Goal: Browse casually: Explore the website without a specific task or goal

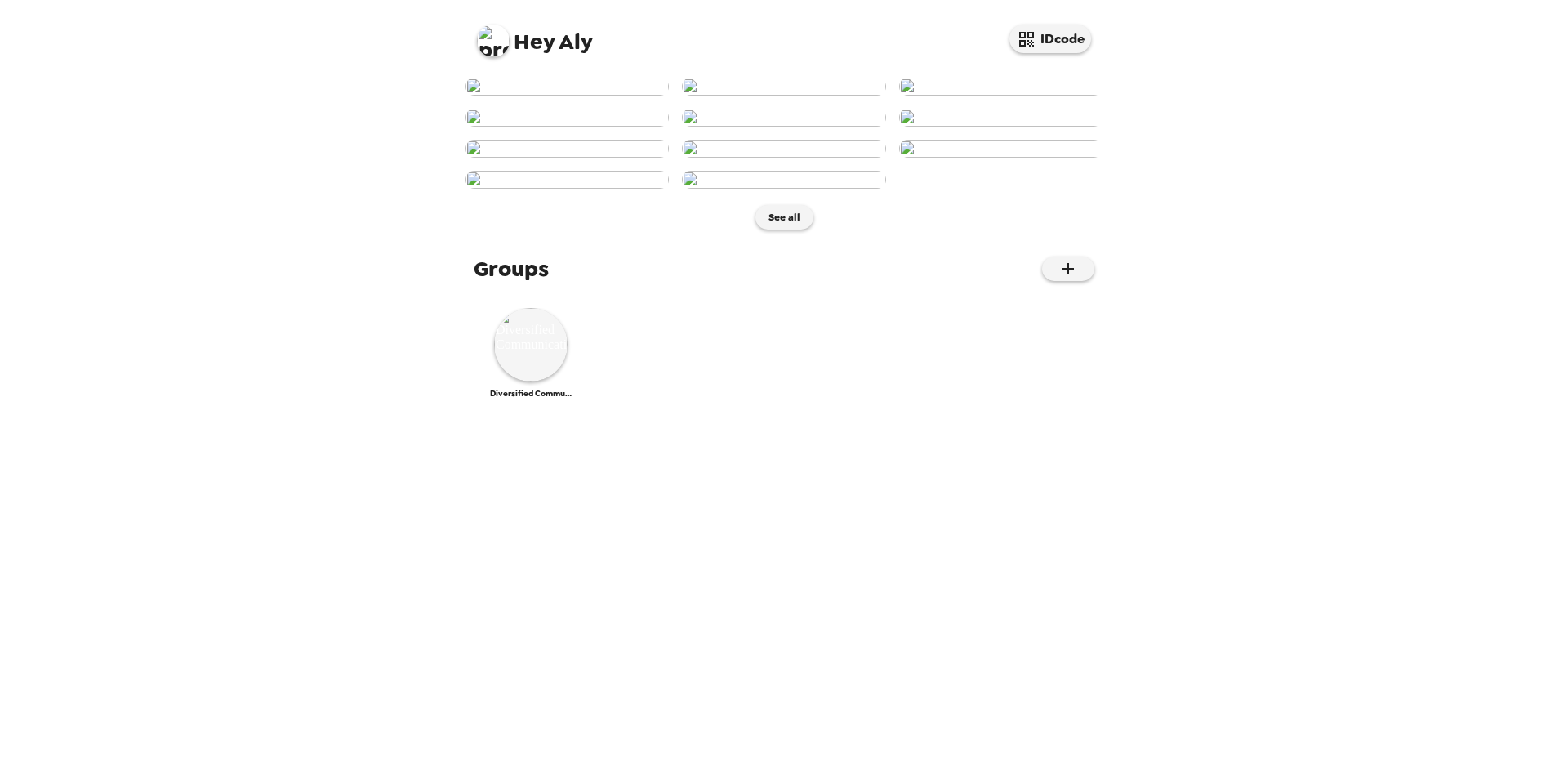
scroll to position [639, 0]
click at [558, 382] on img at bounding box center [530, 344] width 74 height 74
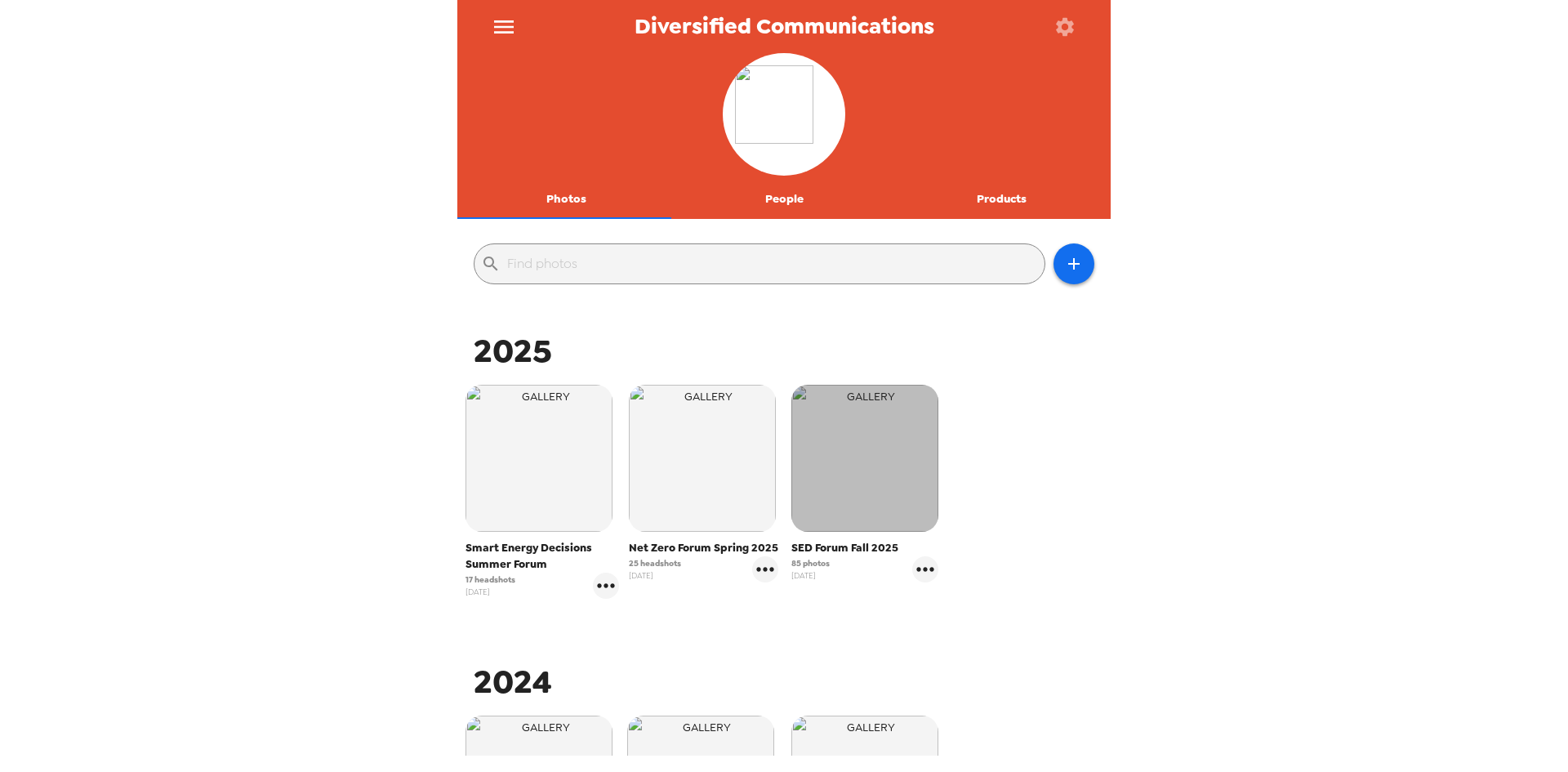
click at [879, 456] on img "button" at bounding box center [864, 457] width 147 height 147
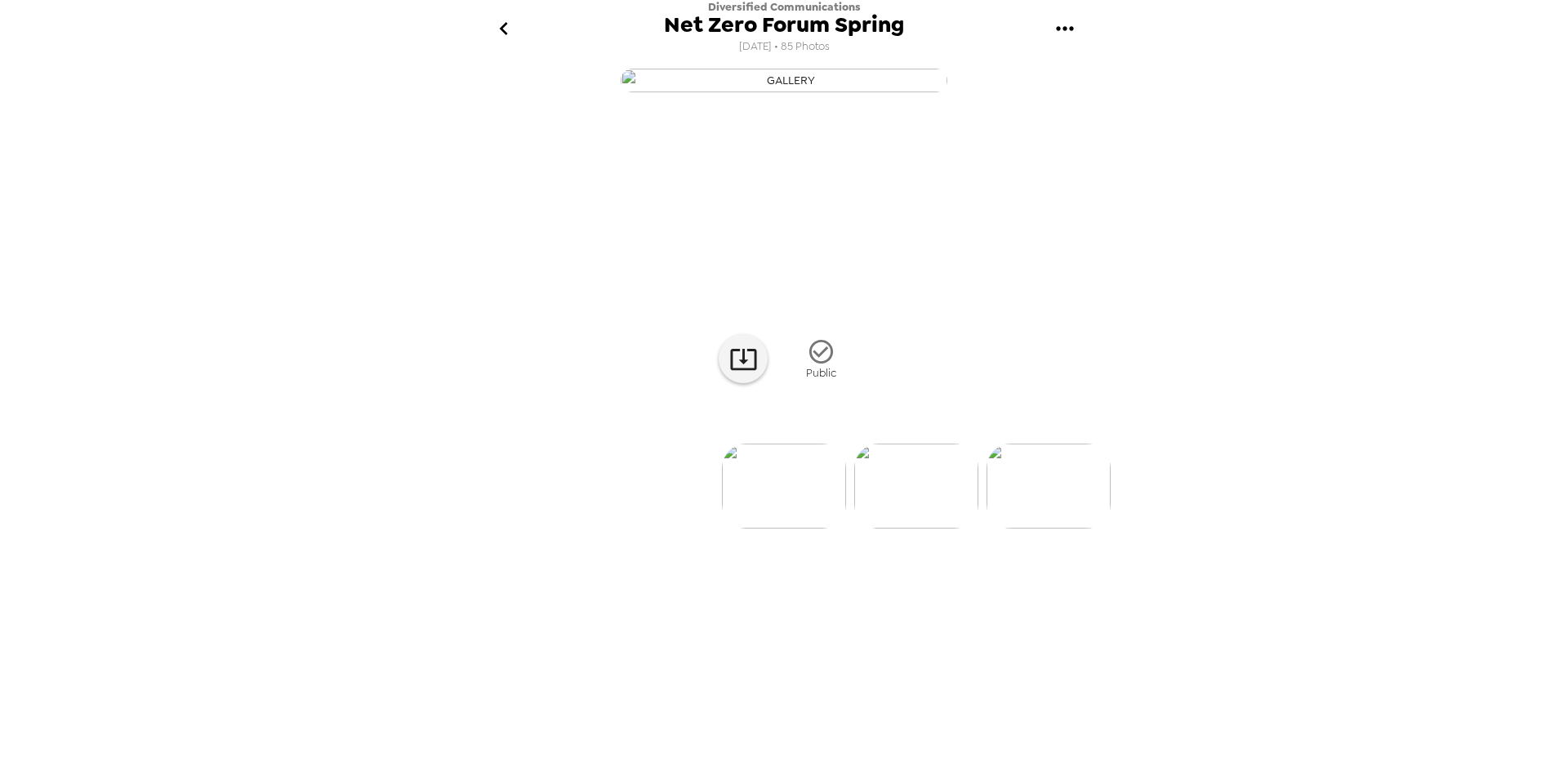
click at [511, 30] on icon "go back" at bounding box center [503, 28] width 26 height 26
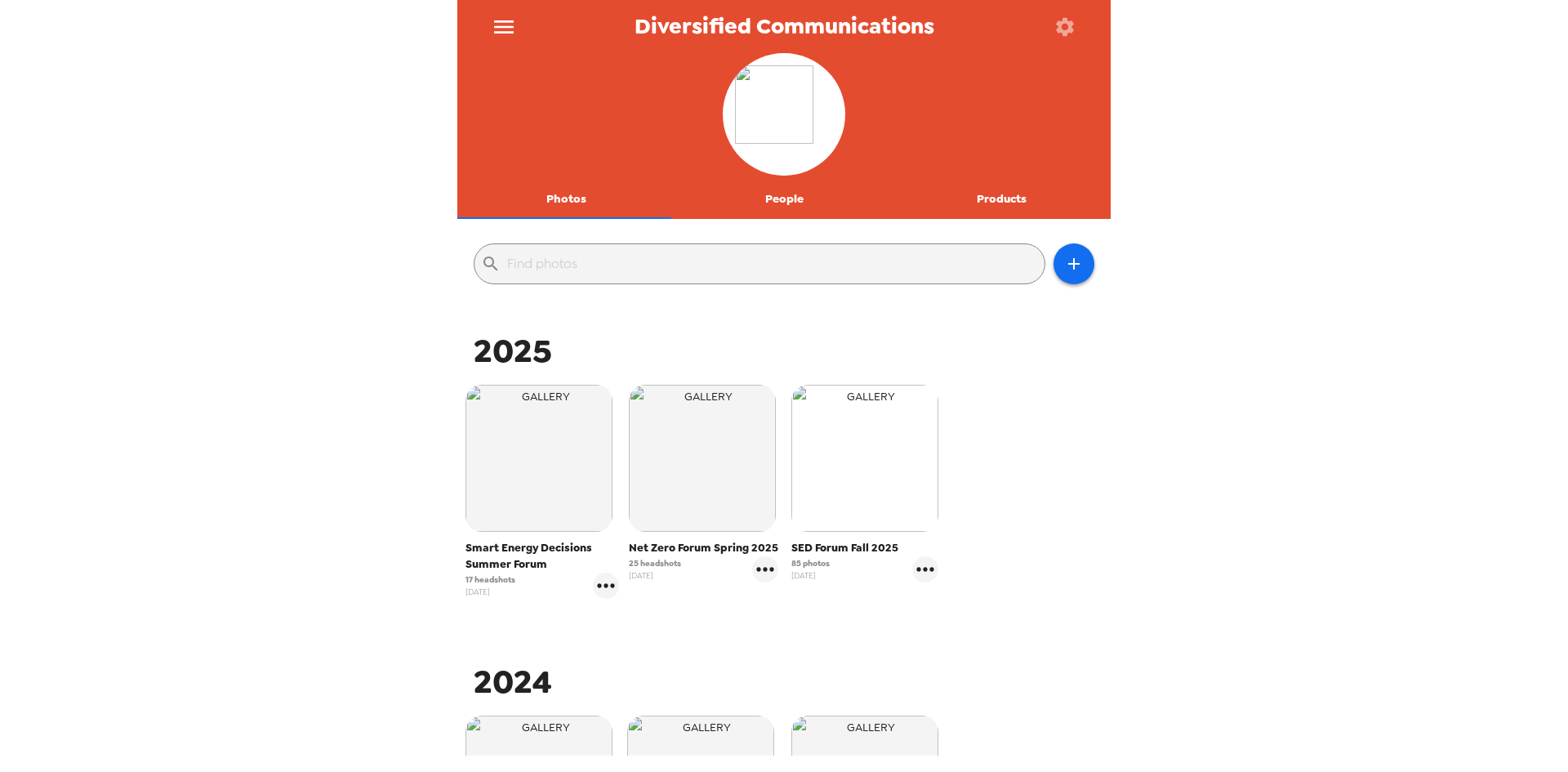
click at [862, 490] on img "button" at bounding box center [864, 457] width 147 height 147
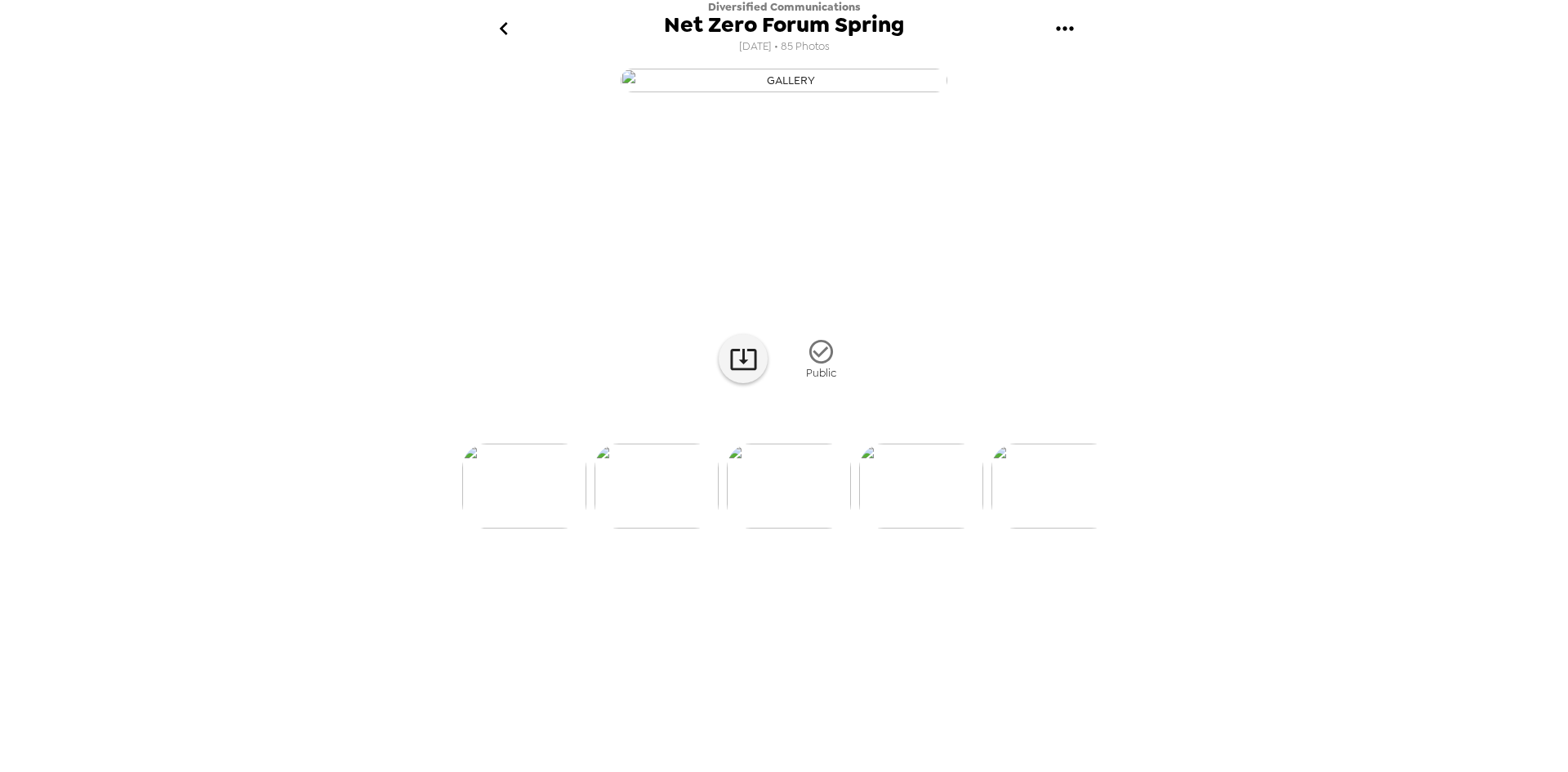
click at [934, 528] on img at bounding box center [921, 485] width 124 height 85
click at [688, 528] on img at bounding box center [668, 485] width 124 height 85
click at [853, 528] on img at bounding box center [858, 485] width 124 height 85
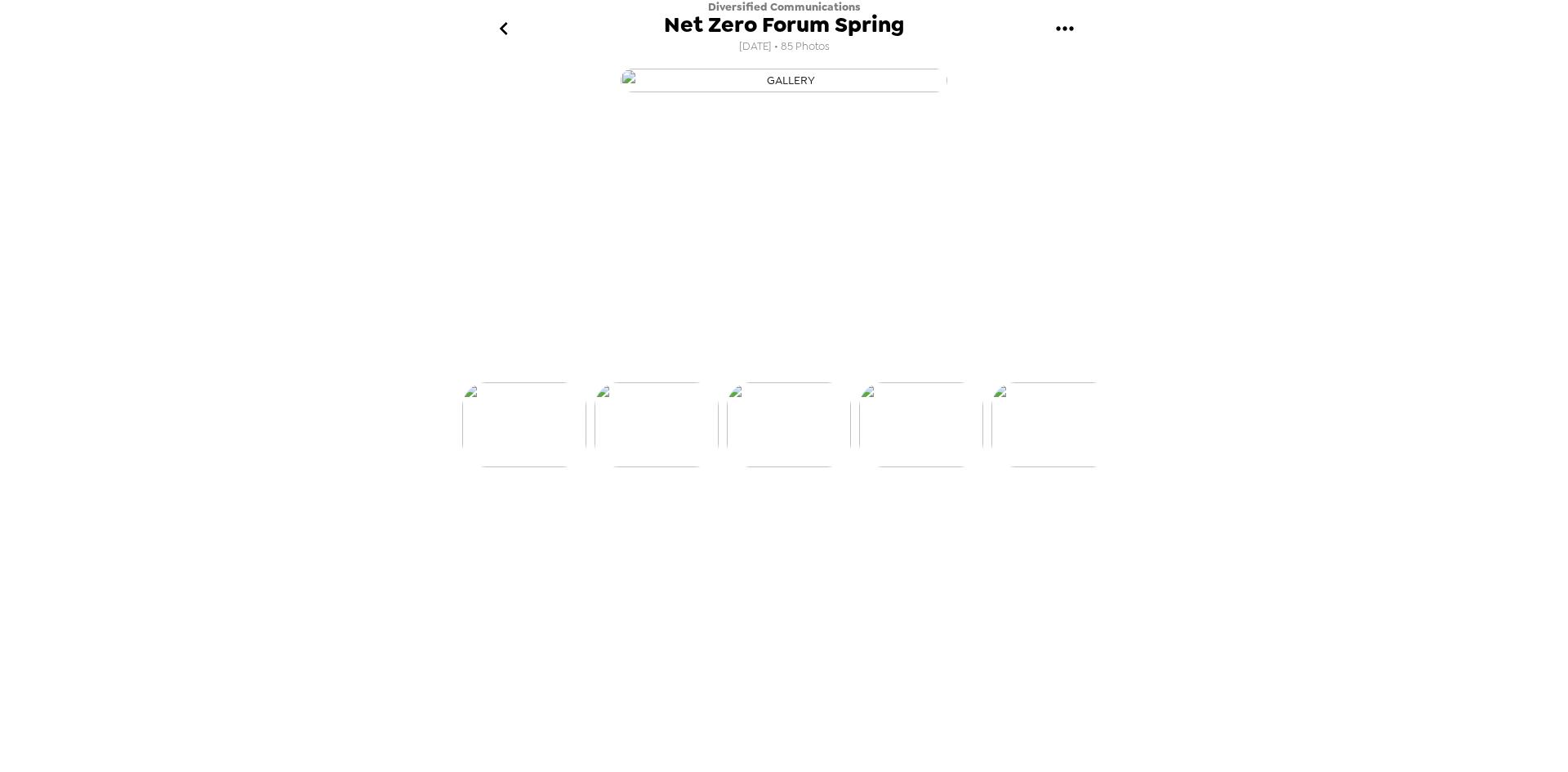
scroll to position [0, 4230]
click at [807, 528] on img at bounding box center [786, 485] width 124 height 85
click at [928, 528] on div at bounding box center [784, 458] width 653 height 139
click at [950, 528] on img at bounding box center [919, 485] width 124 height 85
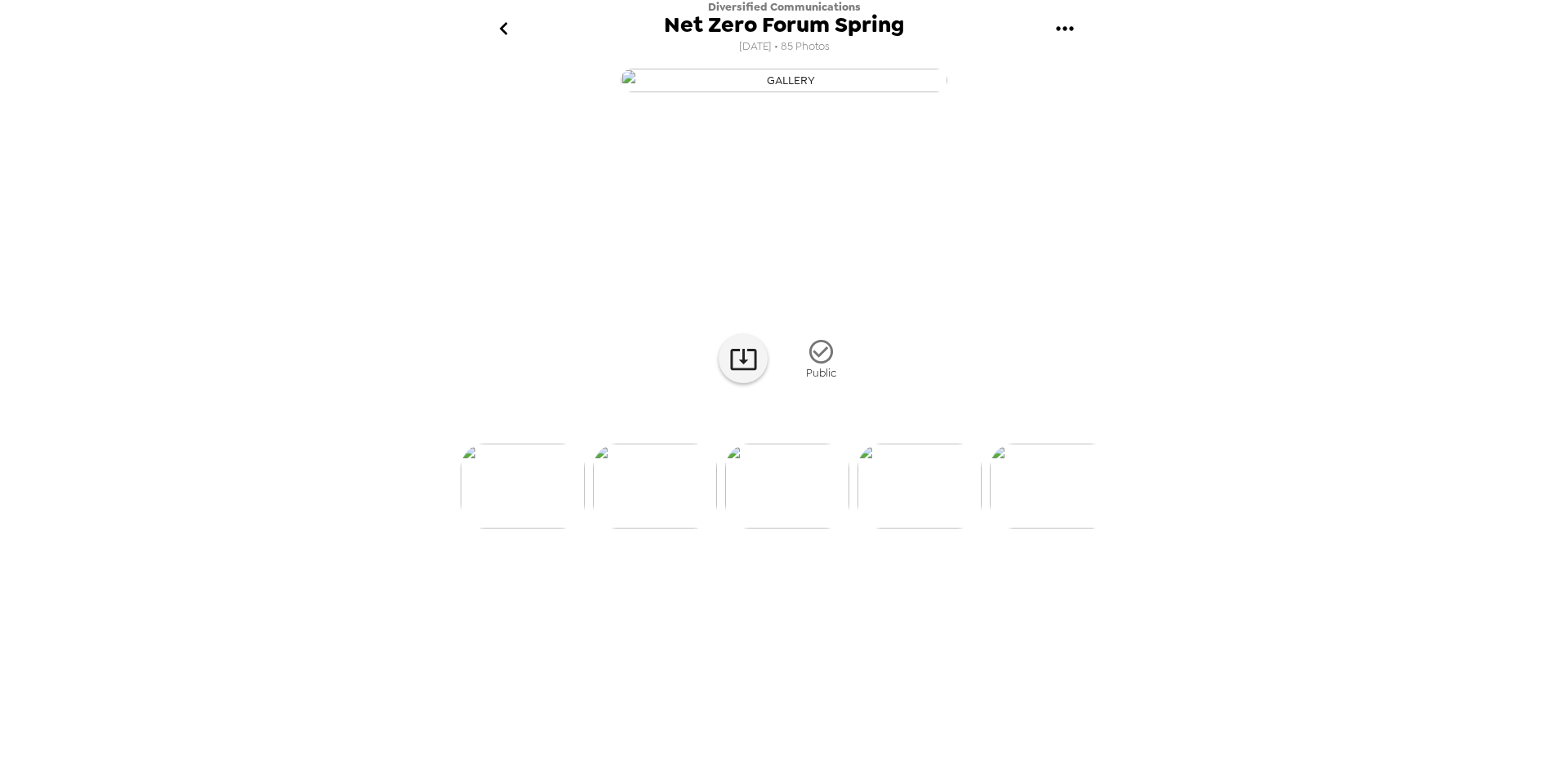
click at [926, 528] on div at bounding box center [784, 458] width 653 height 139
click at [1071, 528] on img at bounding box center [1051, 485] width 124 height 85
click at [746, 528] on img at bounding box center [707, 485] width 124 height 85
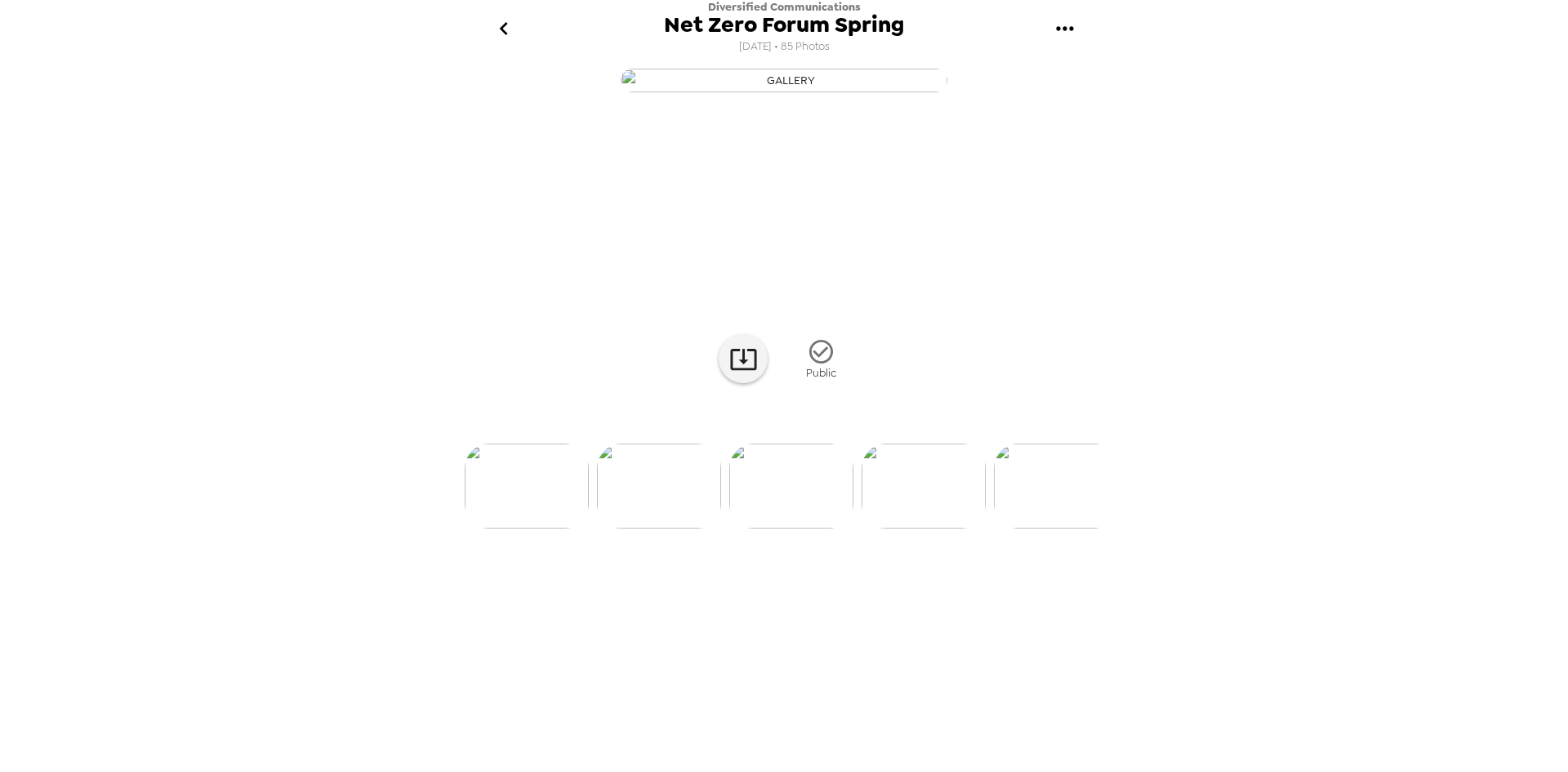
click at [1104, 528] on li at bounding box center [1055, 485] width 124 height 85
click at [652, 528] on img at bounding box center [610, 485] width 124 height 85
click at [499, 32] on icon "go back" at bounding box center [503, 28] width 26 height 26
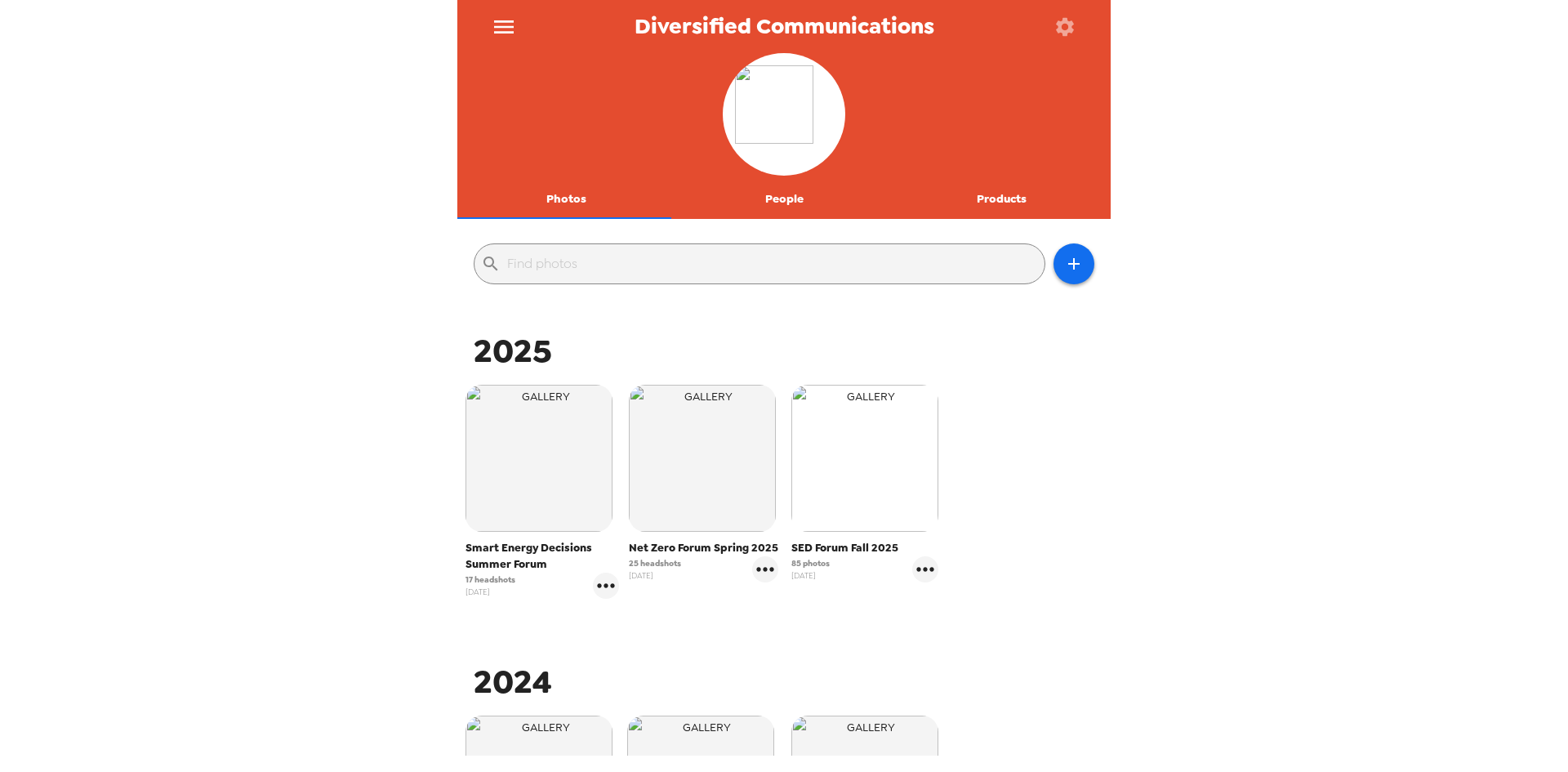
click at [853, 488] on img "button" at bounding box center [864, 457] width 147 height 147
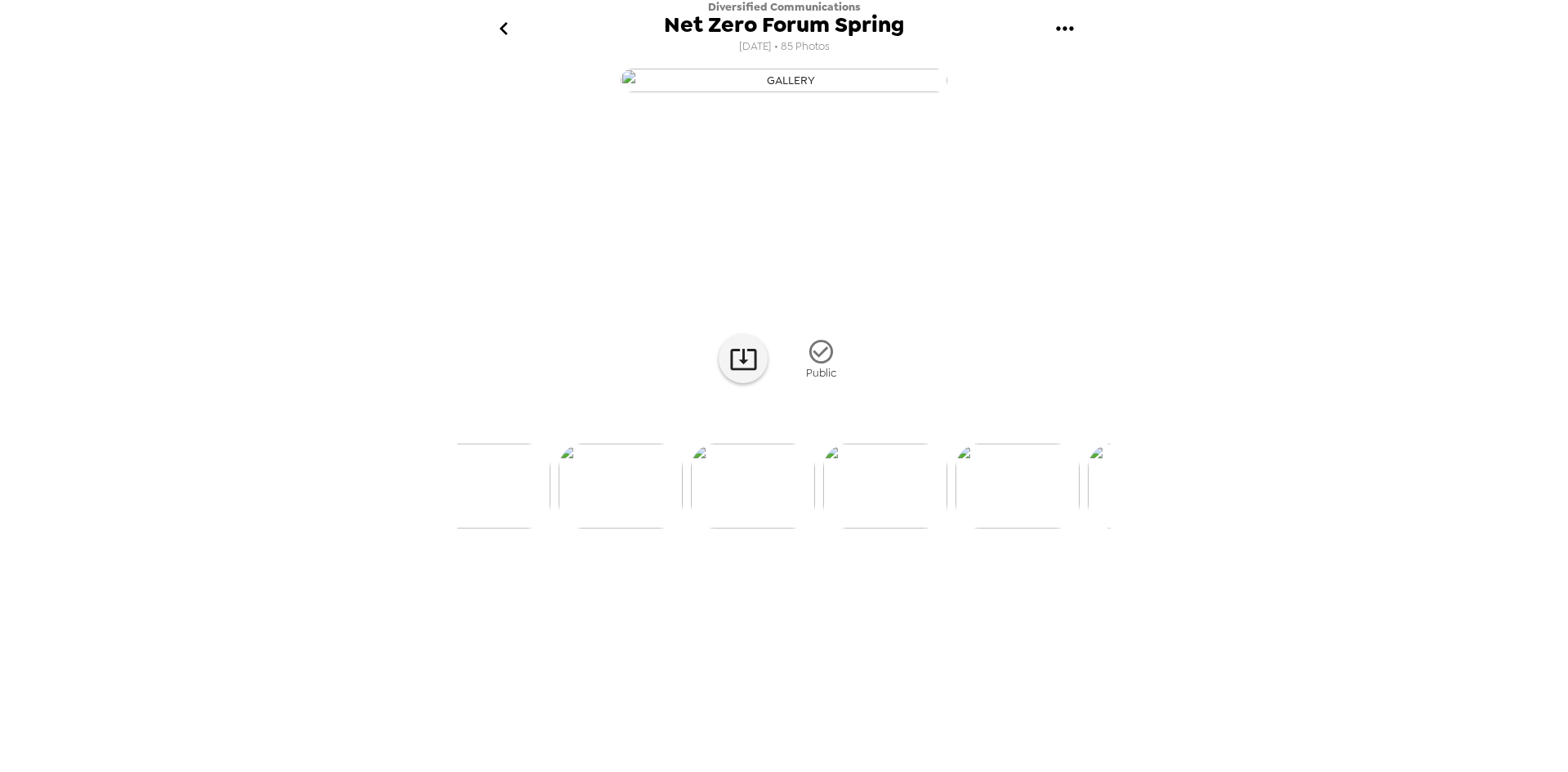
scroll to position [0, 692]
click at [746, 528] on img at bounding box center [752, 485] width 124 height 85
click at [934, 528] on img at bounding box center [917, 485] width 124 height 85
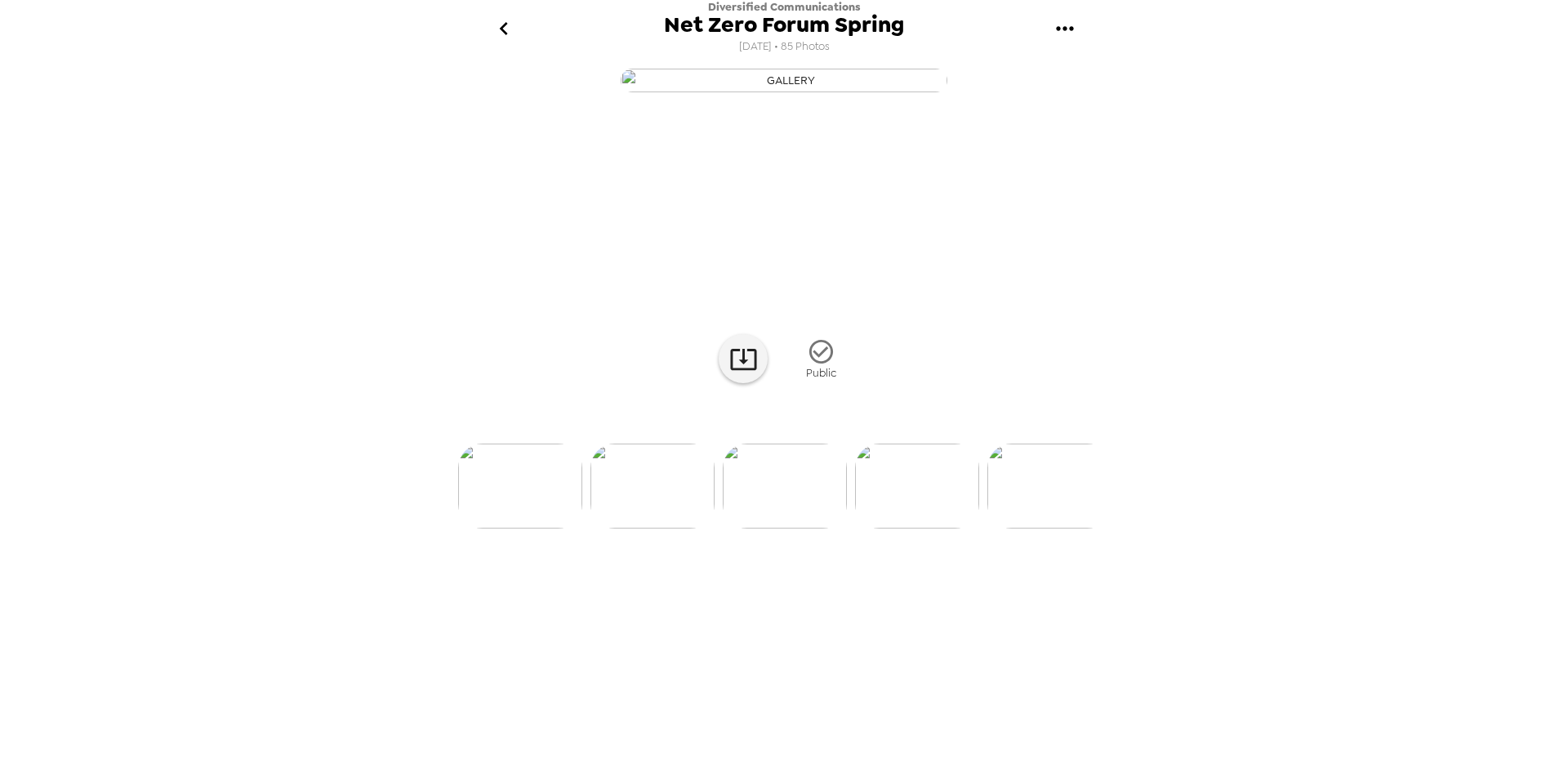
click at [917, 528] on img at bounding box center [917, 485] width 124 height 85
